Goal: Check status: Check status

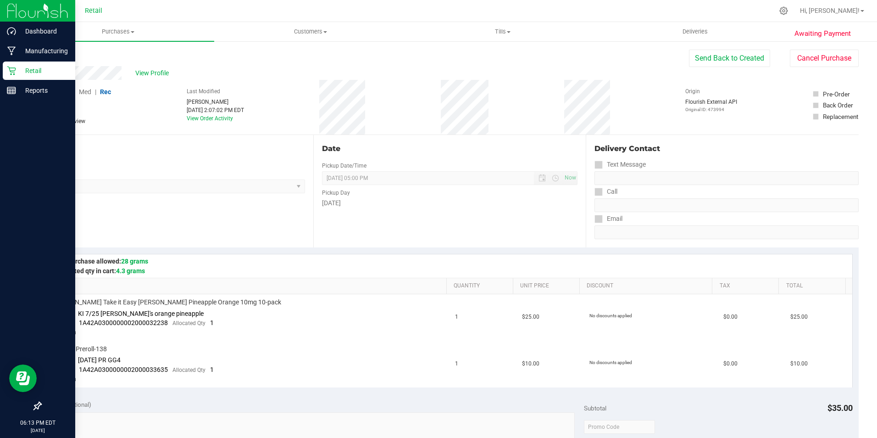
click at [29, 66] on p "Retail" at bounding box center [43, 70] width 55 height 11
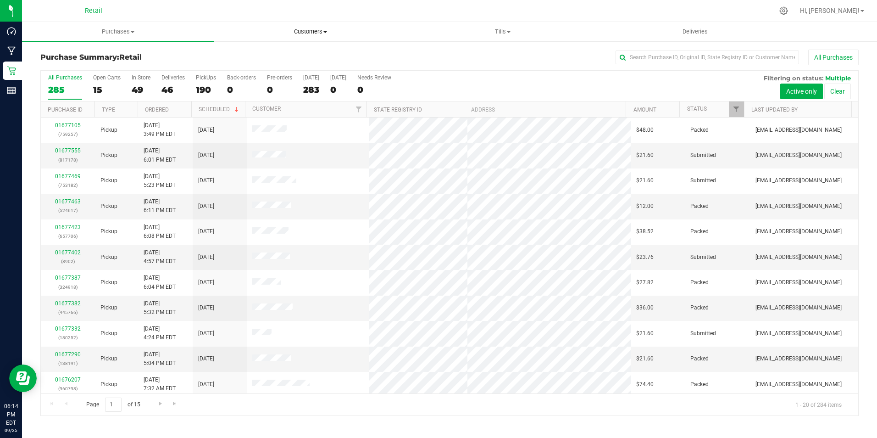
click at [307, 31] on span "Customers" at bounding box center [310, 32] width 191 height 8
click at [693, 28] on span "Deliveries" at bounding box center [696, 32] width 50 height 8
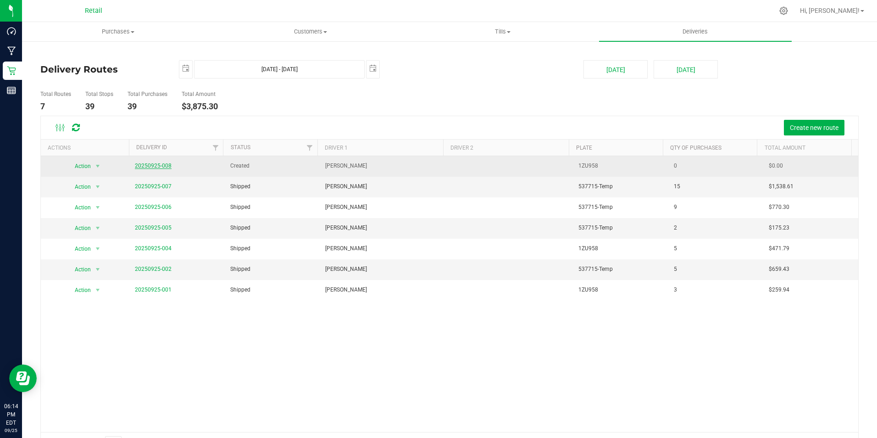
click at [163, 166] on link "20250925-008" at bounding box center [153, 165] width 37 height 6
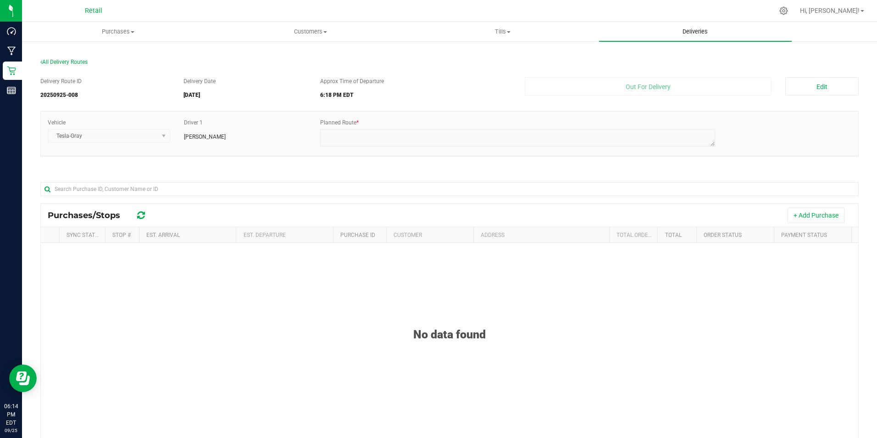
click at [707, 30] on span "Deliveries" at bounding box center [696, 32] width 50 height 8
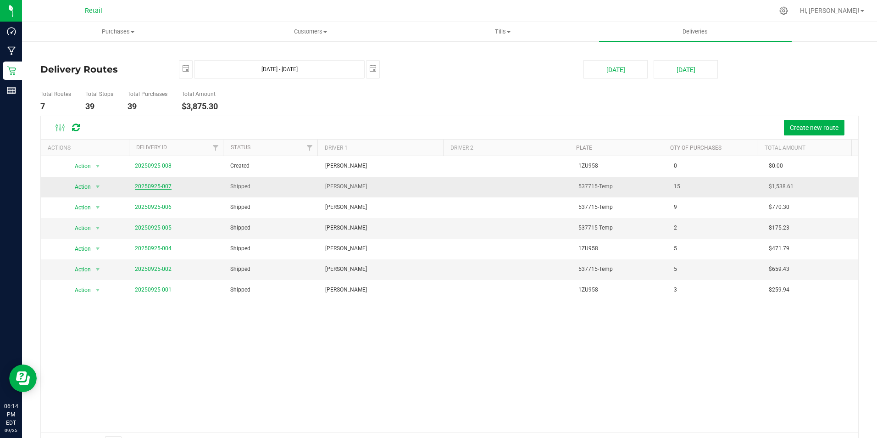
click at [150, 185] on link "20250925-007" at bounding box center [153, 186] width 37 height 6
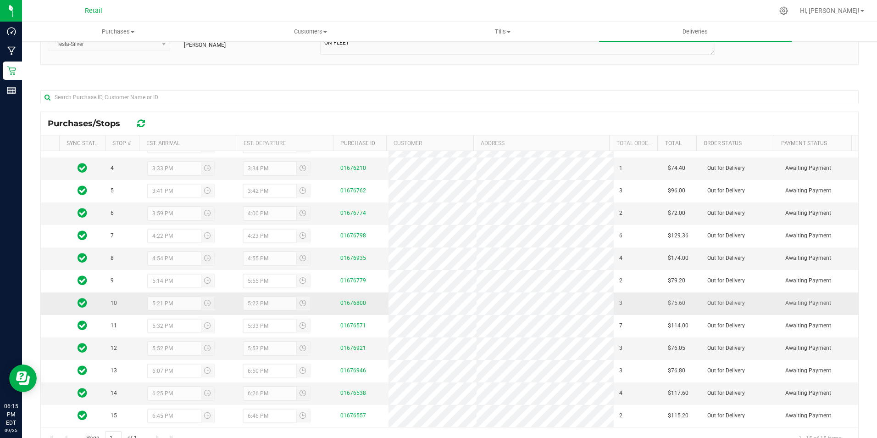
scroll to position [128, 0]
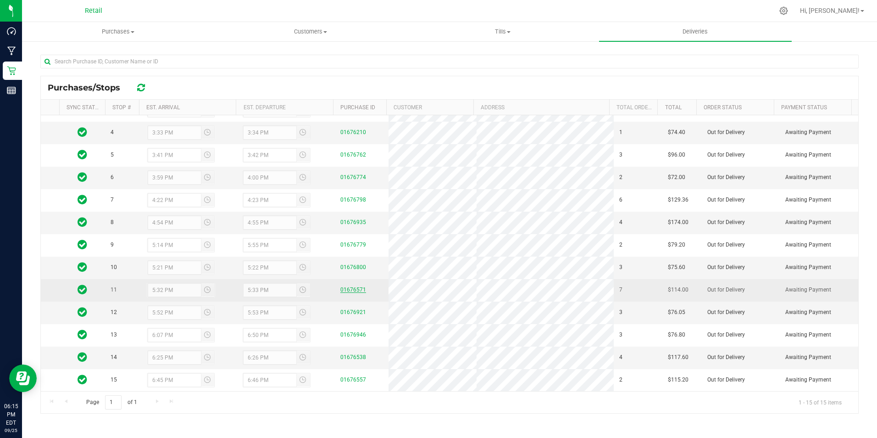
click at [349, 289] on link "01676571" at bounding box center [354, 289] width 26 height 6
